Goal: Complete application form

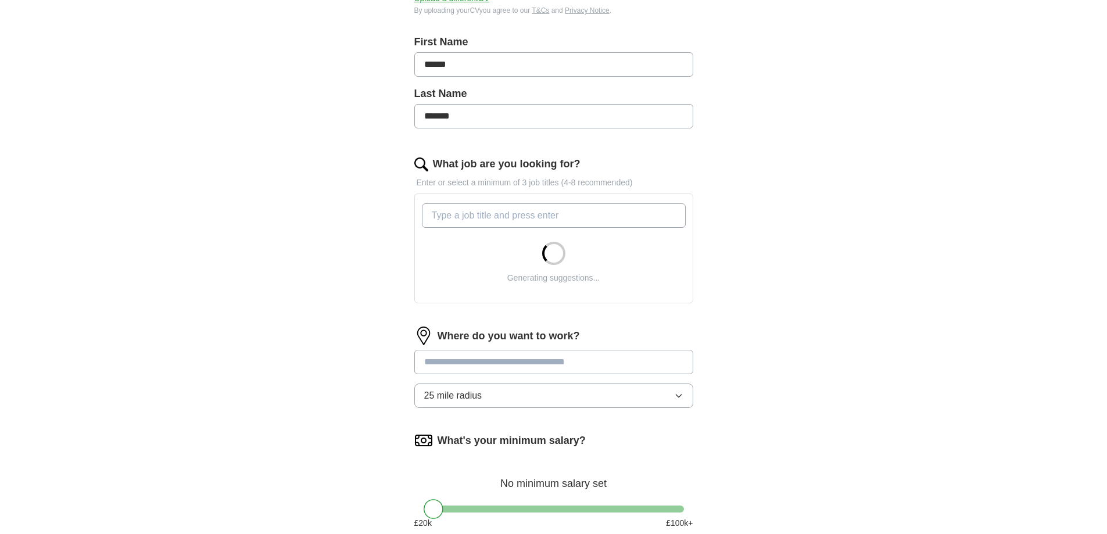
scroll to position [290, 0]
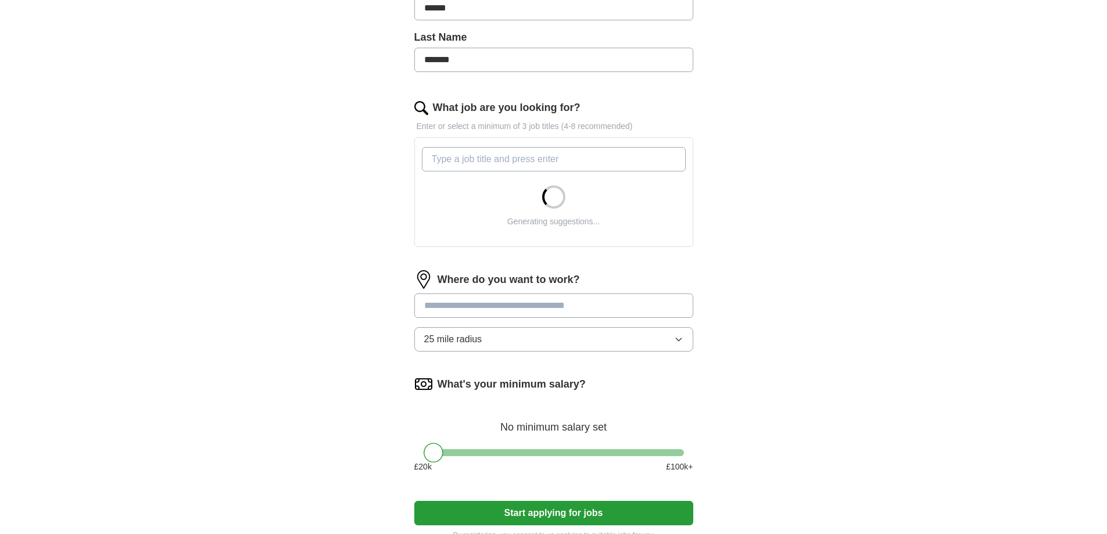
click at [615, 171] on input "What job are you looking for?" at bounding box center [554, 159] width 264 height 24
type input "S"
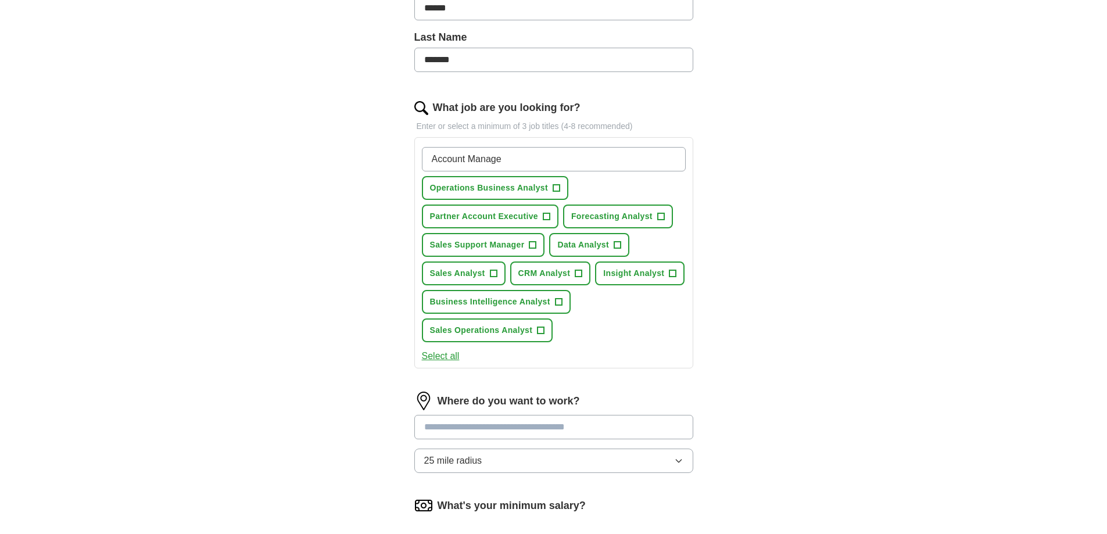
type input "Account Manager"
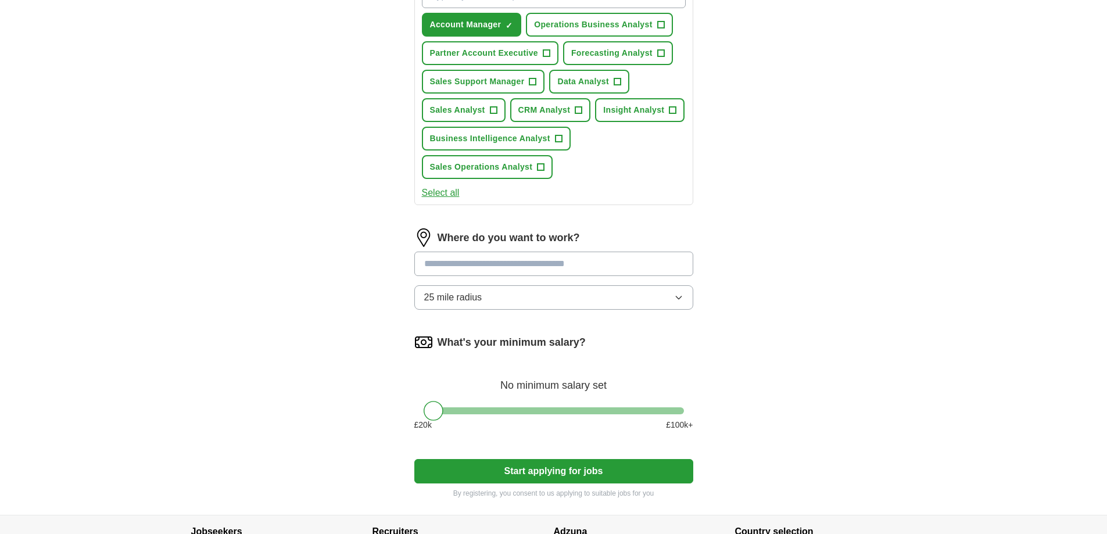
scroll to position [465, 0]
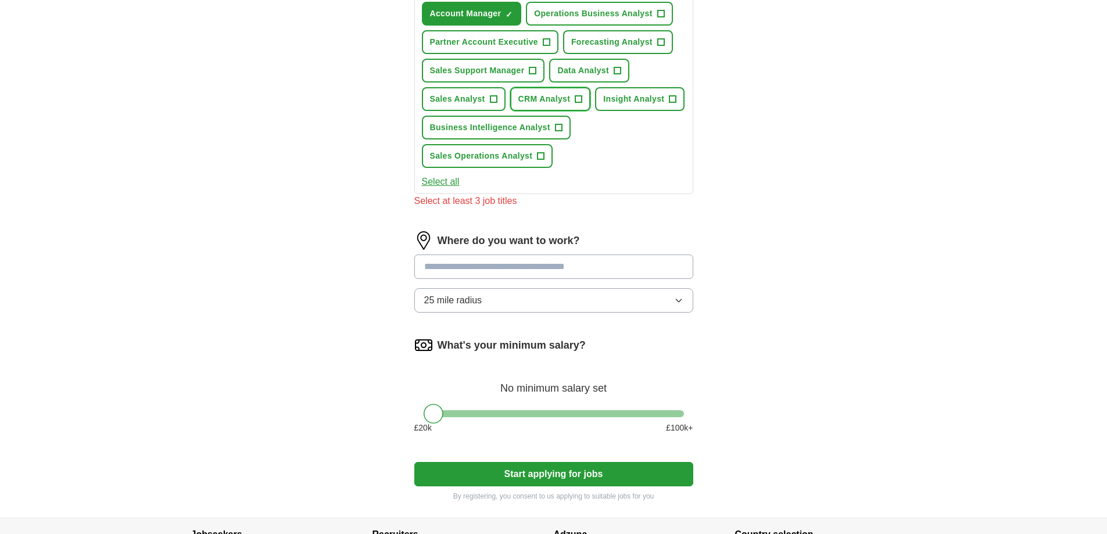
click at [582, 104] on span "+" at bounding box center [578, 99] width 7 height 9
click at [620, 76] on span "+" at bounding box center [616, 70] width 7 height 9
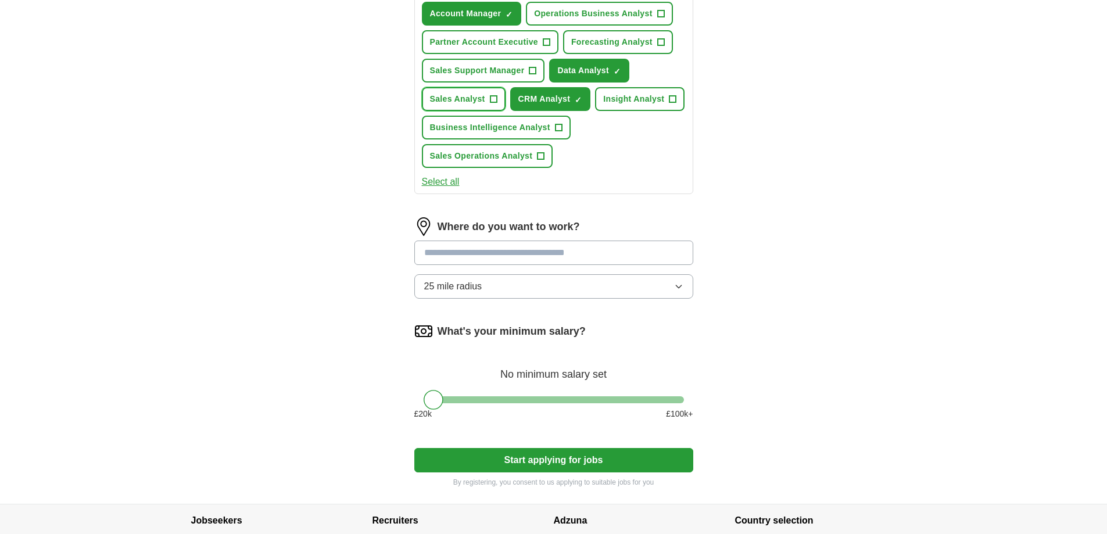
click at [497, 104] on span "+" at bounding box center [493, 99] width 7 height 9
click at [669, 104] on span "+" at bounding box center [672, 99] width 7 height 9
click at [544, 161] on span "+" at bounding box center [540, 156] width 7 height 9
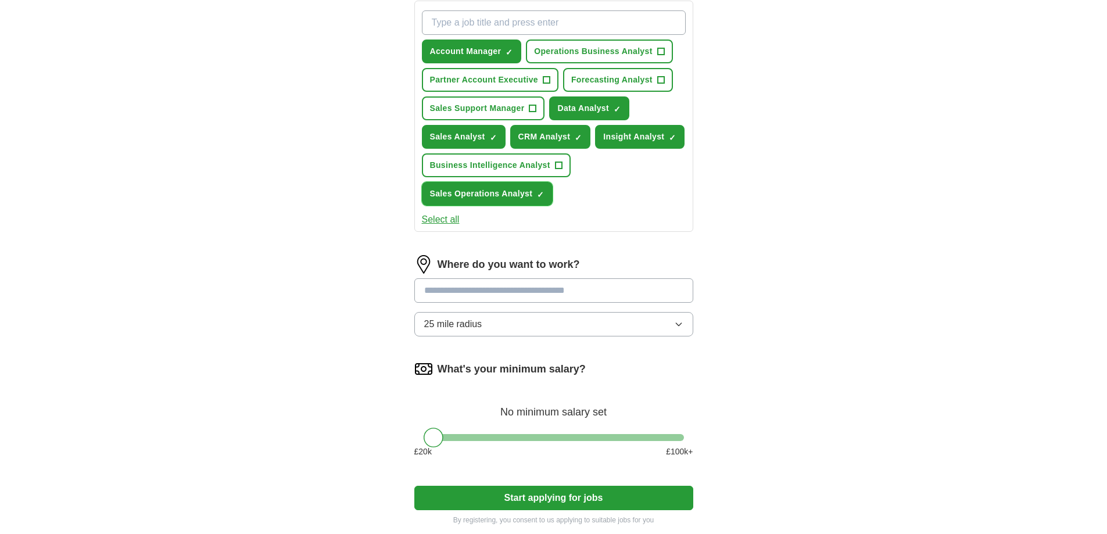
scroll to position [407, 0]
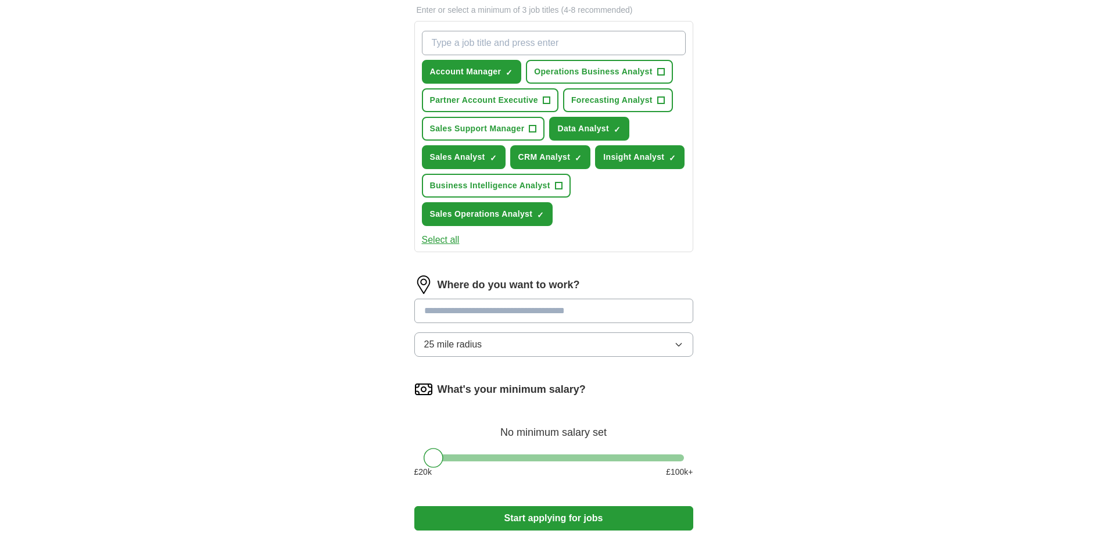
click at [486, 55] on input "What job are you looking for?" at bounding box center [554, 43] width 264 height 24
type input "Sales Support"
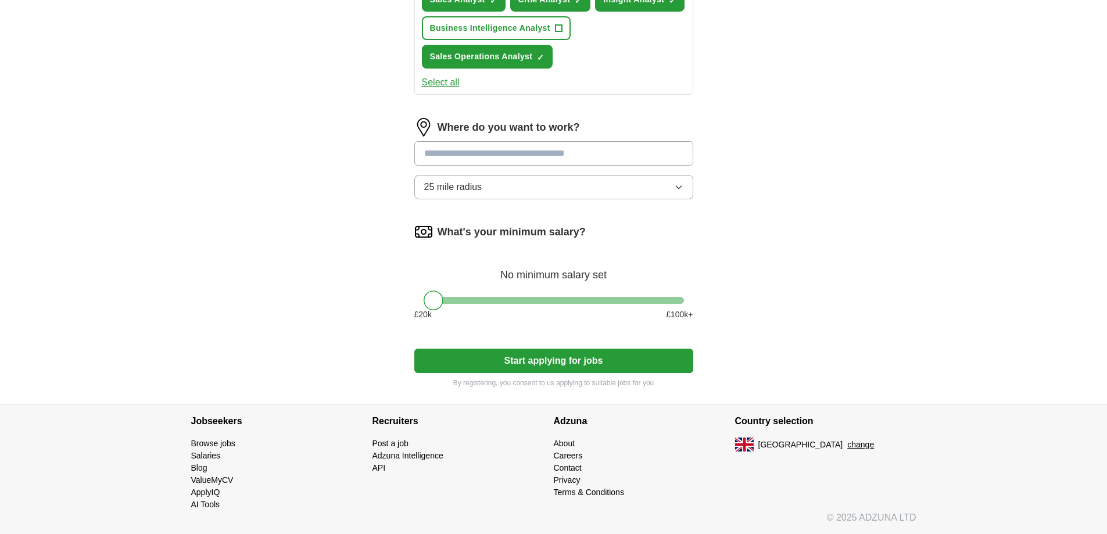
scroll to position [697, 0]
click at [502, 166] on input at bounding box center [553, 153] width 279 height 24
type input "******"
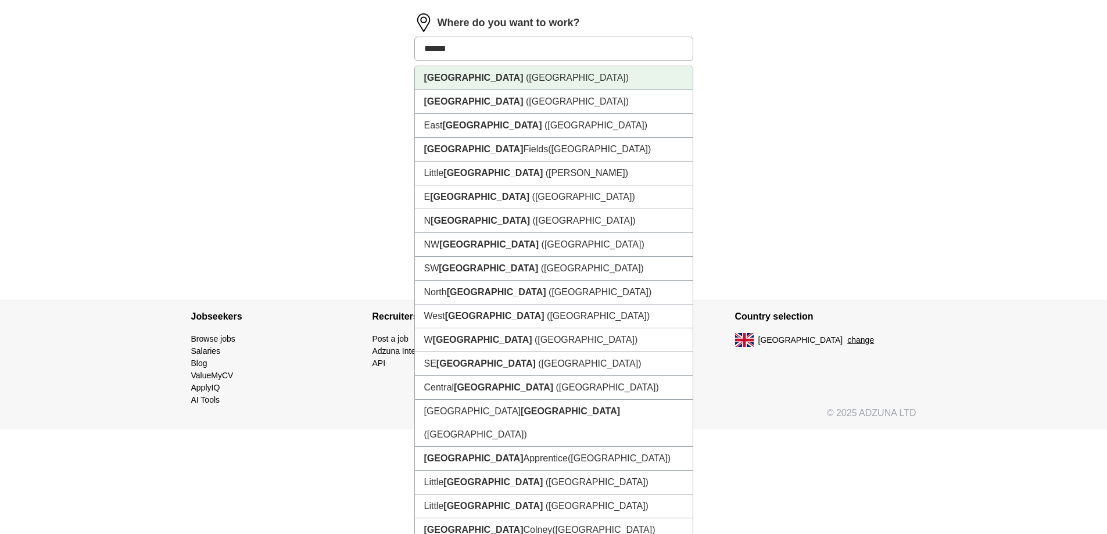
click at [526, 82] on span "([GEOGRAPHIC_DATA])" at bounding box center [577, 78] width 103 height 10
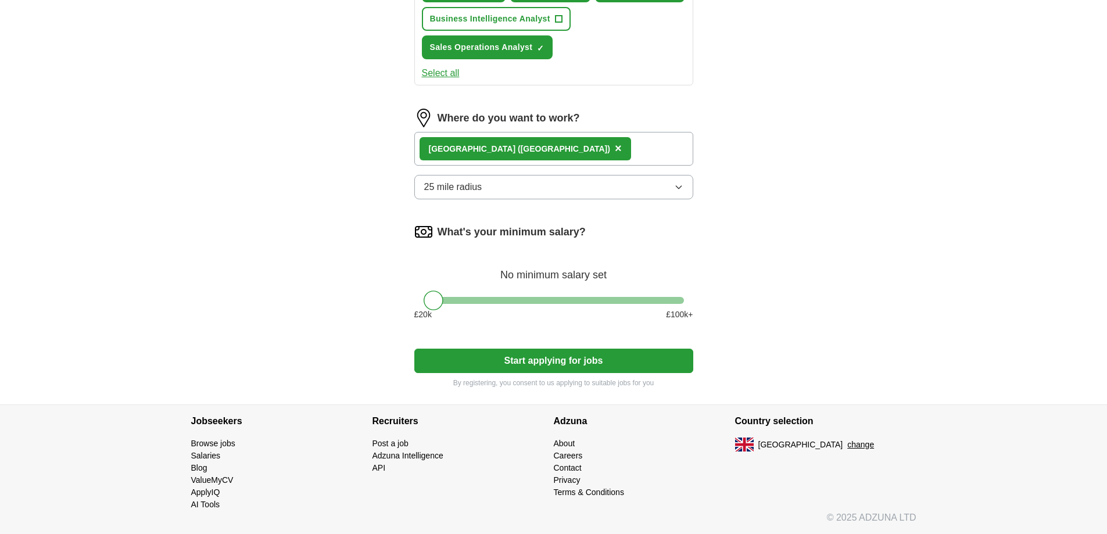
scroll to position [813, 0]
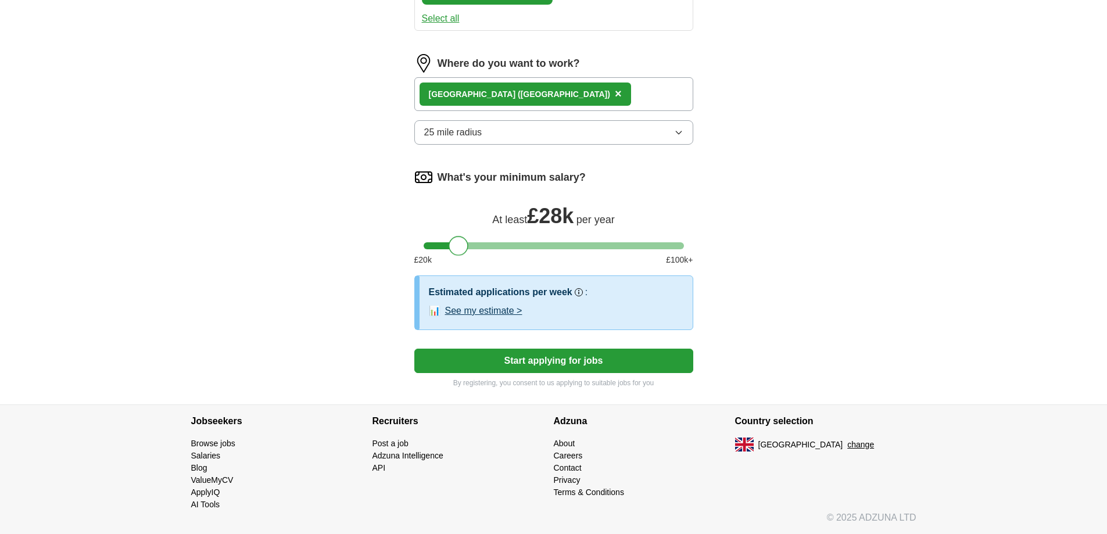
drag, startPoint x: 426, startPoint y: 387, endPoint x: 450, endPoint y: 387, distance: 23.8
click at [450, 256] on div at bounding box center [458, 246] width 20 height 20
click at [558, 357] on button "Start applying for jobs" at bounding box center [553, 361] width 279 height 24
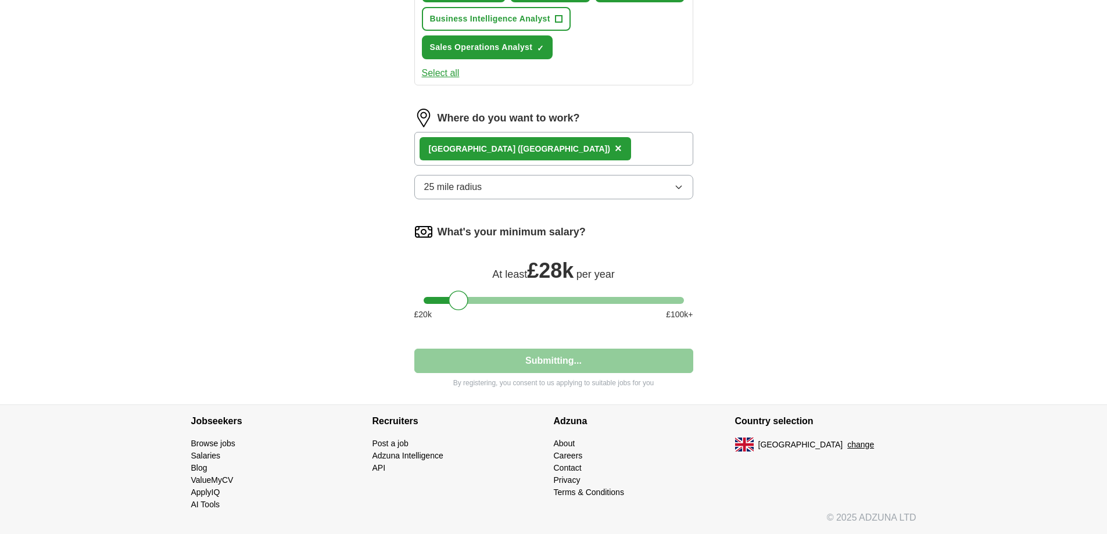
scroll to position [960, 0]
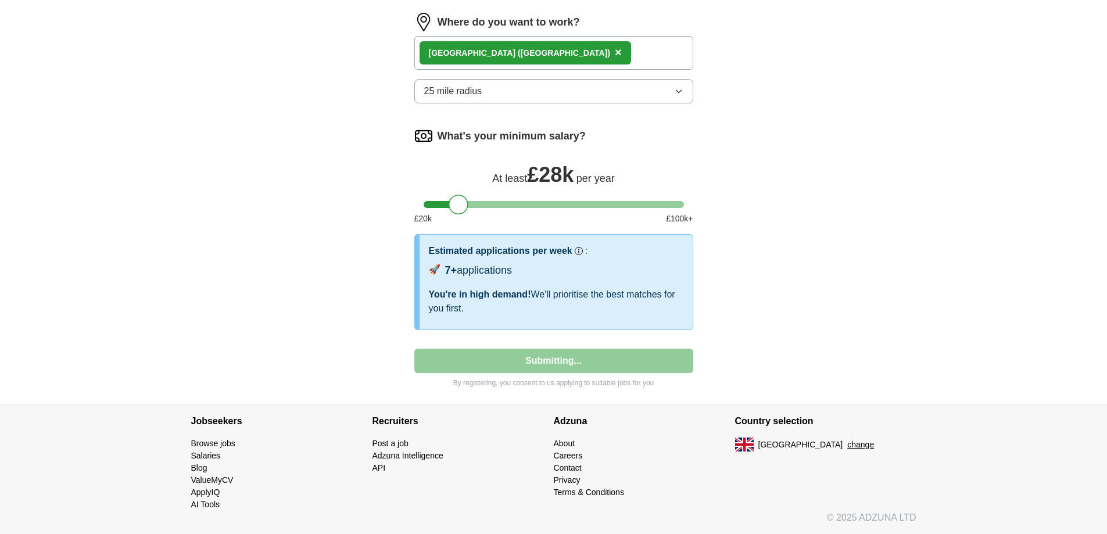
select select "**"
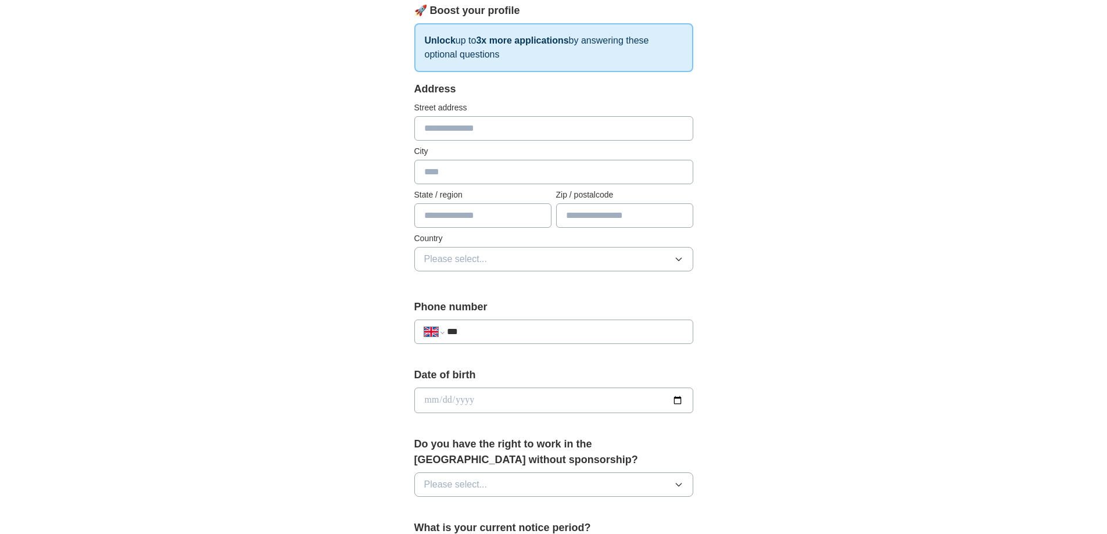
scroll to position [174, 0]
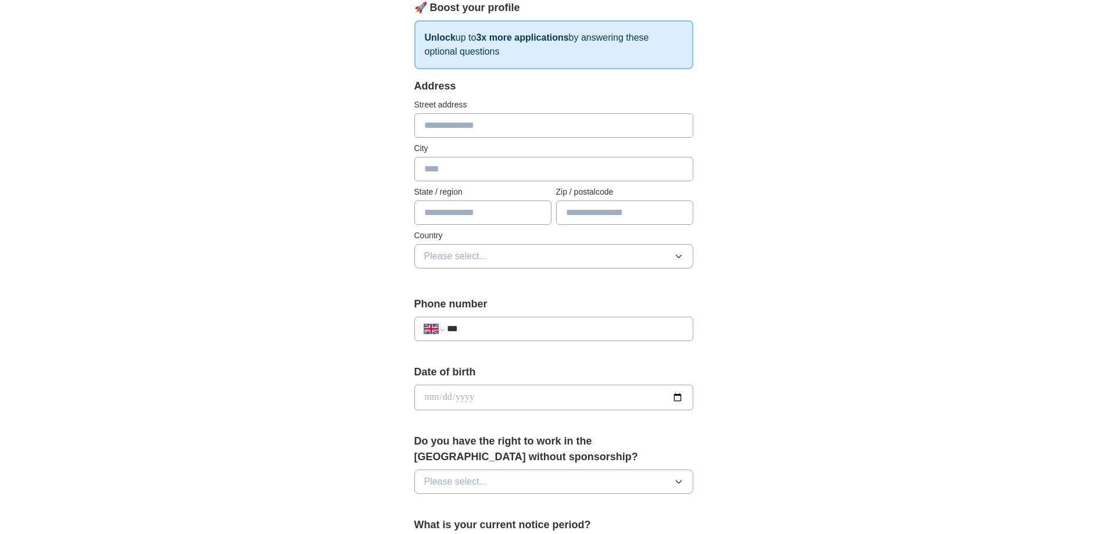
click at [493, 138] on input "text" at bounding box center [553, 125] width 279 height 24
type input "**********"
type input "******"
type input "*********"
type input "*******"
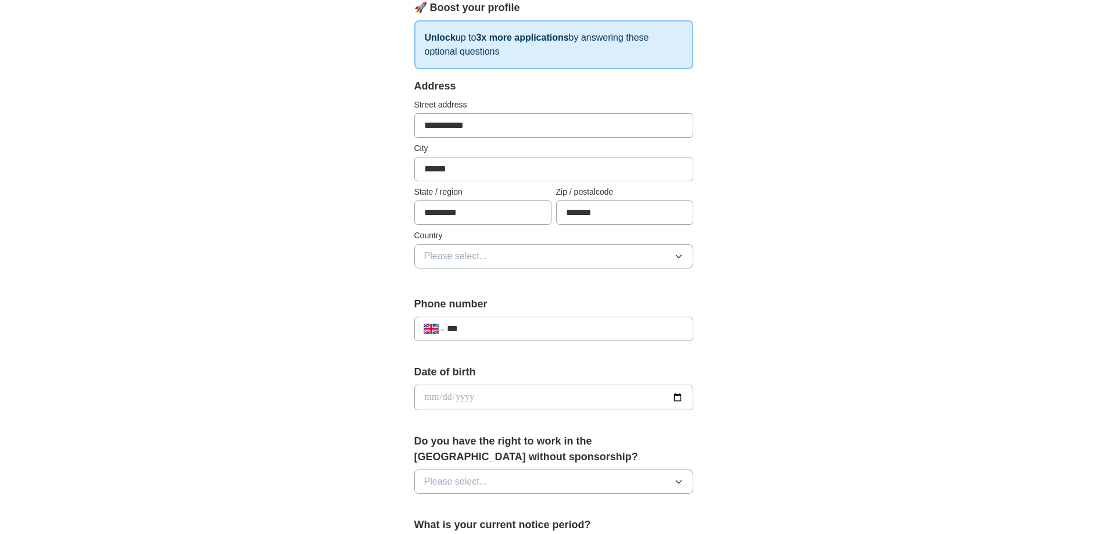
click at [528, 268] on button "Please select..." at bounding box center [553, 256] width 279 height 24
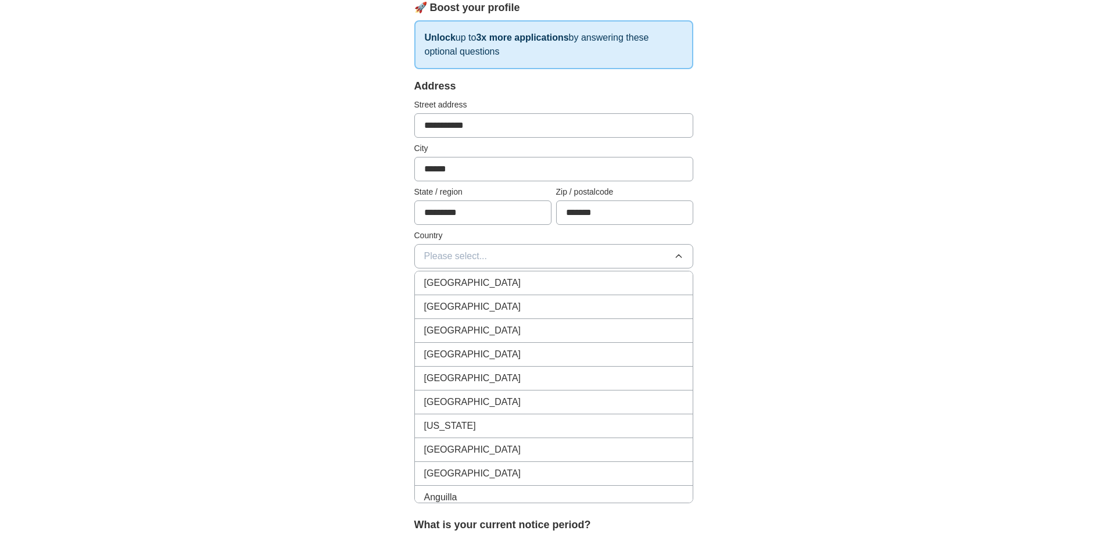
click at [517, 290] on div "[GEOGRAPHIC_DATA]" at bounding box center [553, 283] width 259 height 14
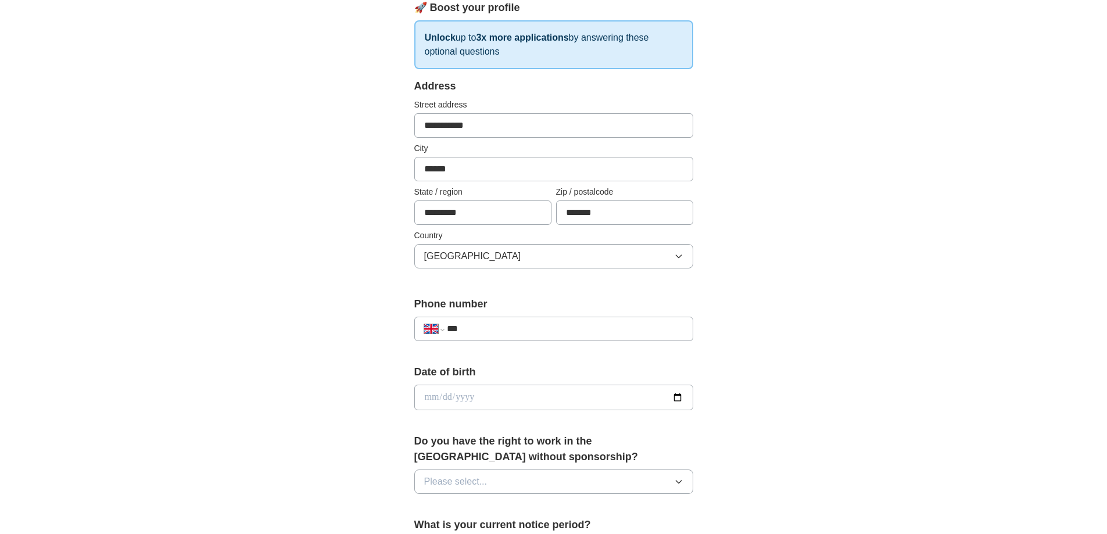
click at [520, 336] on input "***" at bounding box center [565, 329] width 236 height 14
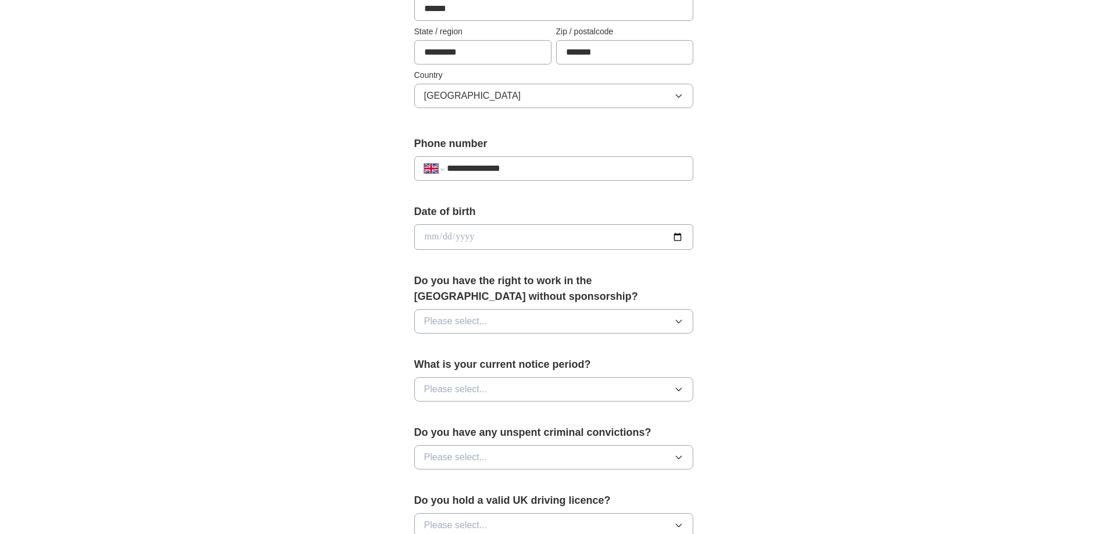
scroll to position [349, 0]
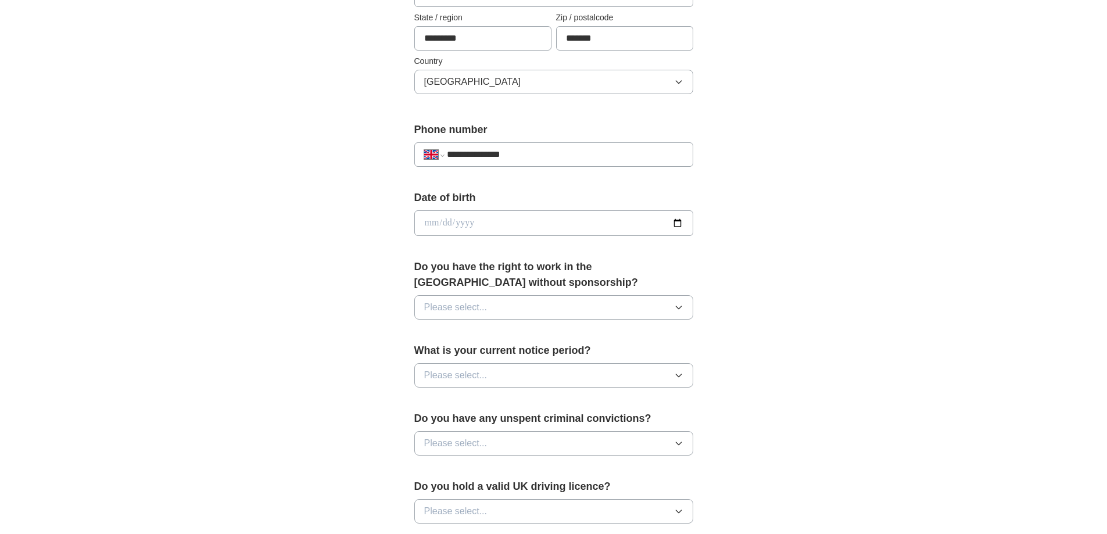
type input "**********"
click at [507, 236] on input "date" at bounding box center [553, 223] width 279 height 26
click at [674, 236] on input "date" at bounding box center [553, 223] width 279 height 26
click at [618, 236] on input "date" at bounding box center [553, 223] width 279 height 26
type input "**********"
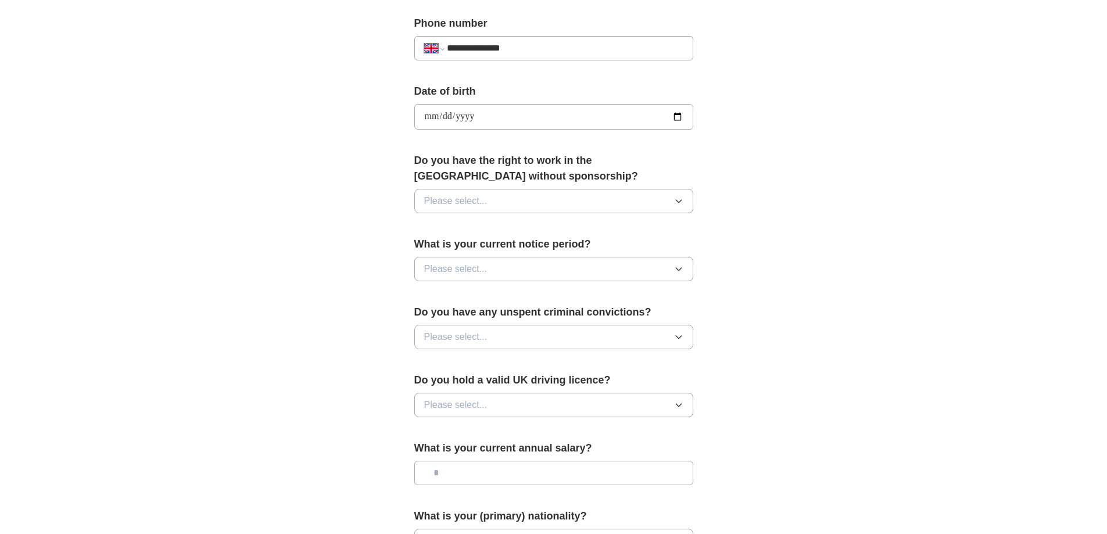
scroll to position [465, 0]
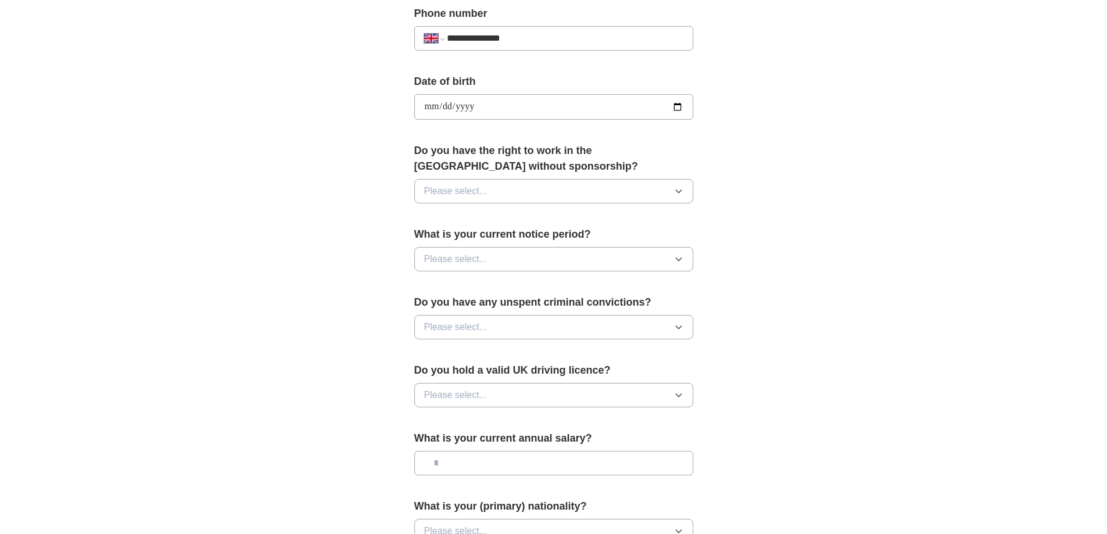
click at [614, 203] on button "Please select..." at bounding box center [553, 191] width 279 height 24
click at [526, 225] on div "Yes" at bounding box center [553, 218] width 259 height 14
click at [526, 271] on button "Please select..." at bounding box center [553, 259] width 279 height 24
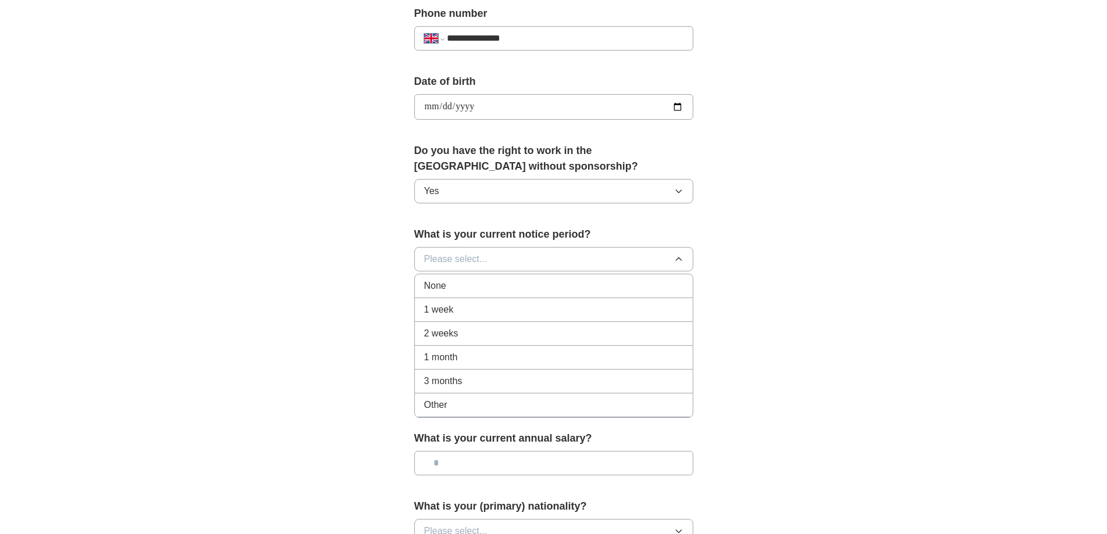
click at [509, 317] on div "1 week" at bounding box center [553, 310] width 259 height 14
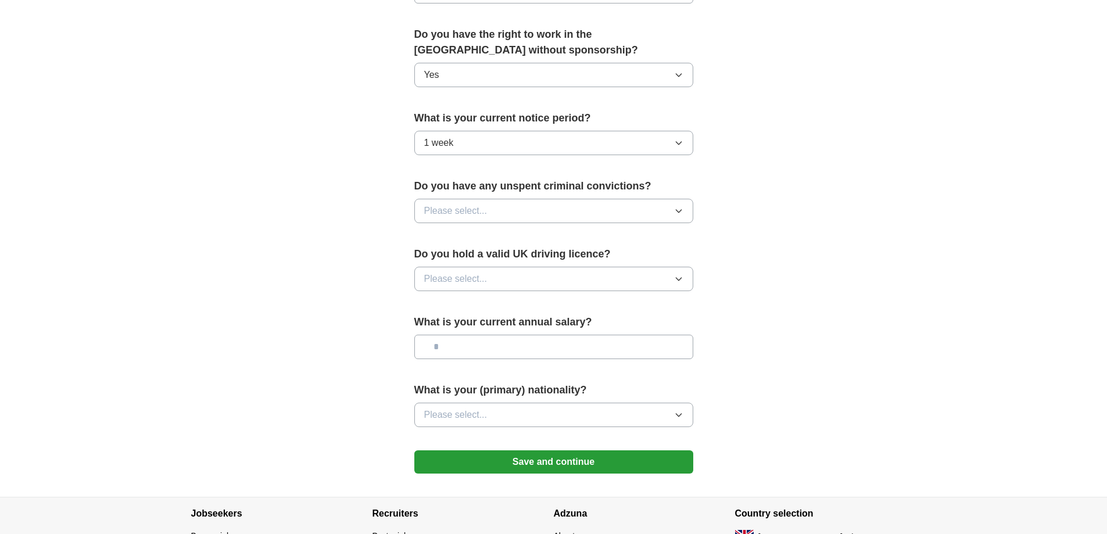
scroll to position [639, 0]
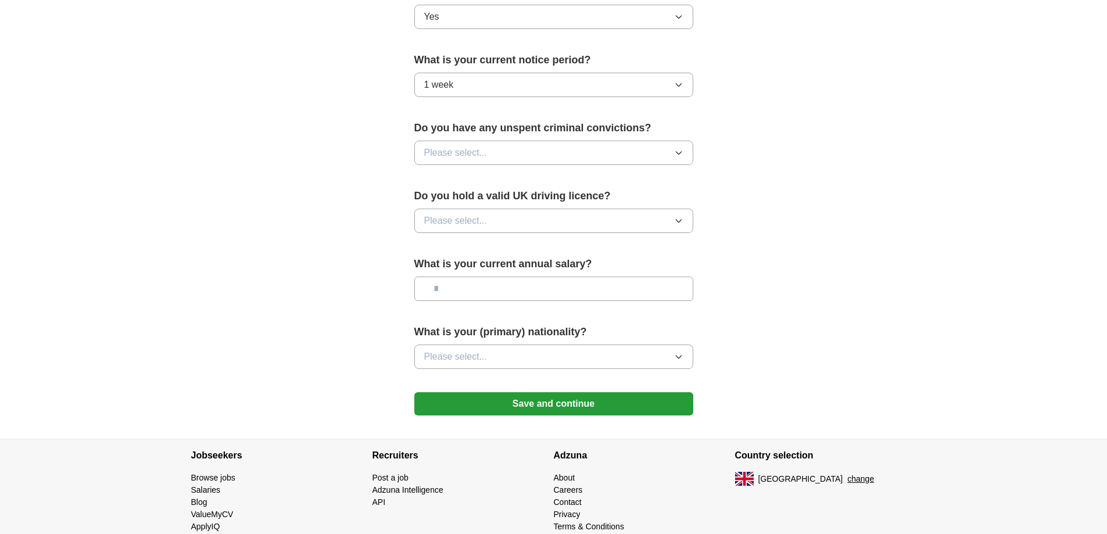
click at [487, 160] on span "Please select..." at bounding box center [455, 153] width 63 height 14
click at [495, 210] on div "No" at bounding box center [553, 203] width 259 height 14
click at [487, 228] on span "Please select..." at bounding box center [455, 221] width 63 height 14
click at [491, 254] on div "Yes" at bounding box center [553, 247] width 259 height 14
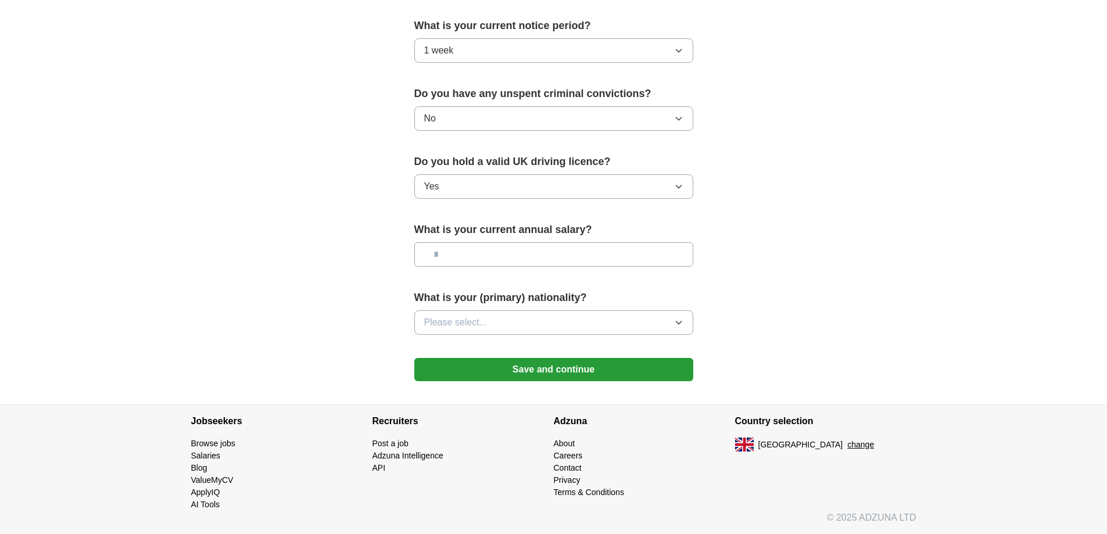
scroll to position [813, 0]
click at [515, 267] on input "text" at bounding box center [553, 254] width 279 height 24
type input "*******"
click at [487, 329] on span "Please select..." at bounding box center [455, 322] width 63 height 14
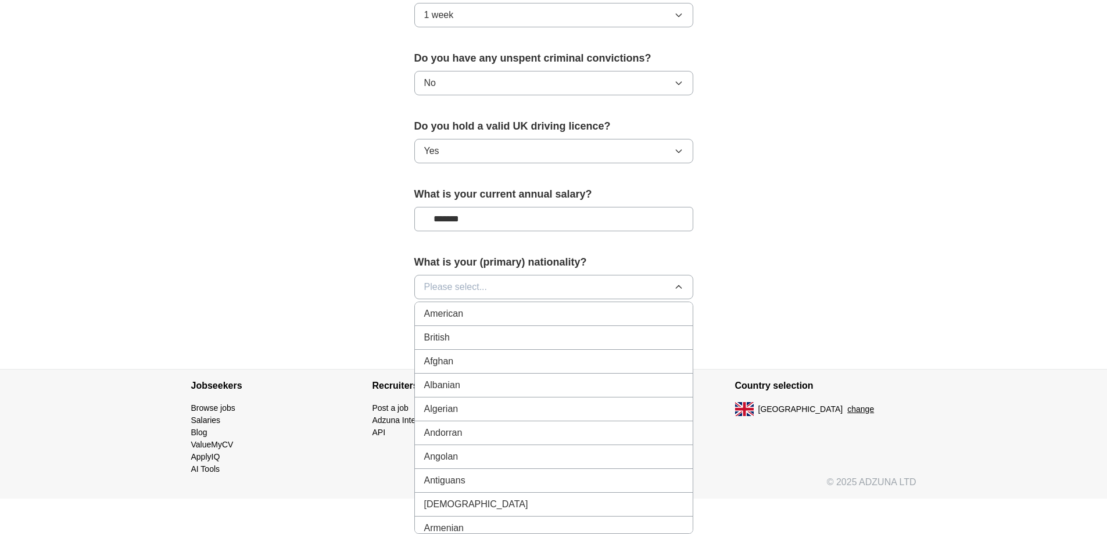
click at [479, 344] on div "British" at bounding box center [553, 338] width 259 height 14
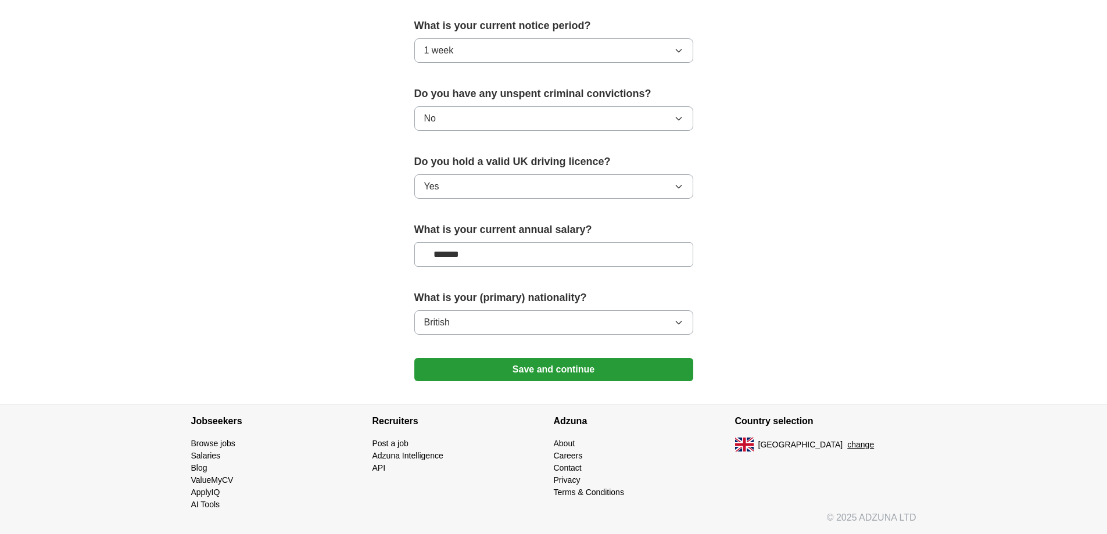
scroll to position [929, 0]
click at [520, 381] on button "Save and continue" at bounding box center [553, 369] width 279 height 23
